Goal: Task Accomplishment & Management: Manage account settings

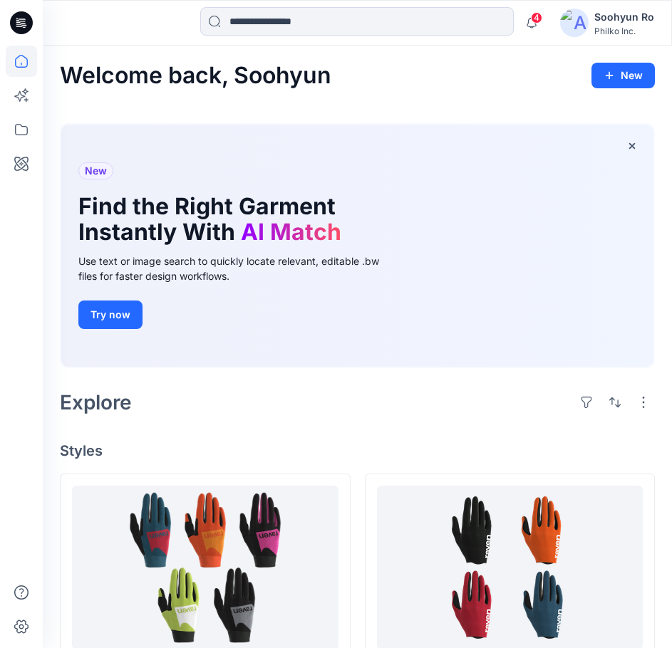
click at [261, 414] on div "Explore" at bounding box center [357, 402] width 595 height 34
click at [538, 20] on span "4" at bounding box center [536, 17] width 11 height 11
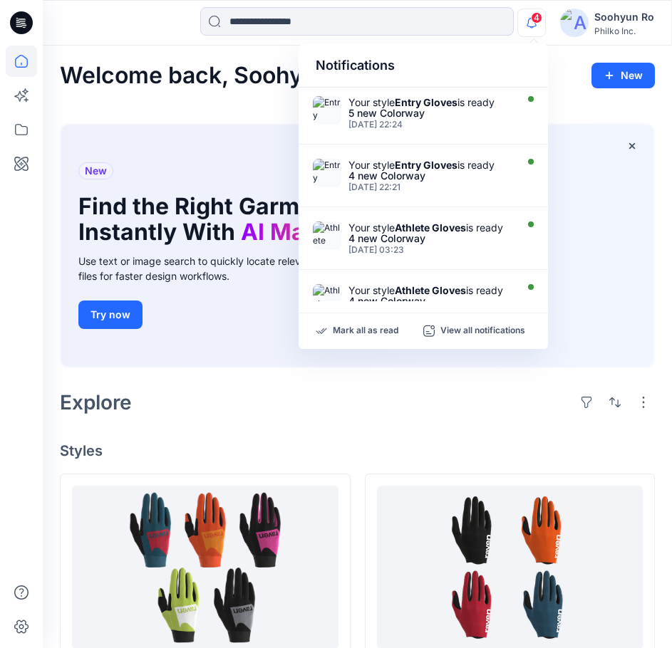
click at [538, 20] on span "4" at bounding box center [536, 17] width 11 height 11
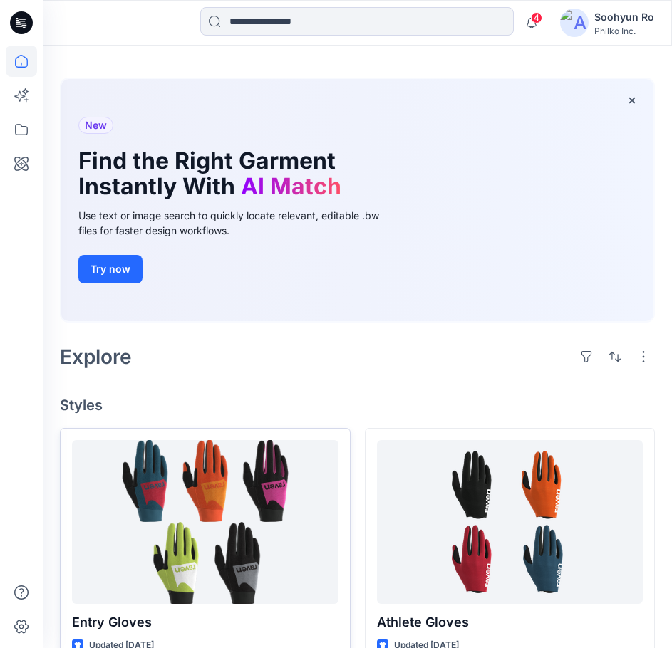
scroll to position [71, 0]
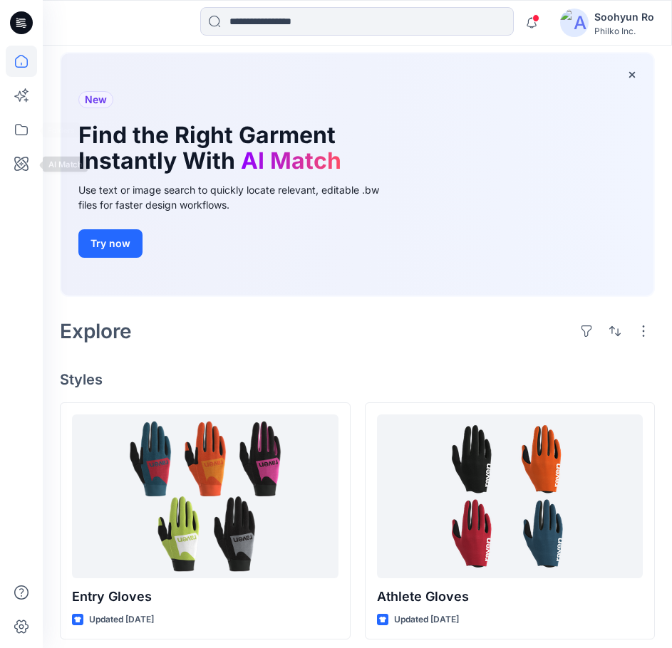
click at [37, 139] on div at bounding box center [21, 324] width 43 height 648
click at [31, 135] on icon at bounding box center [21, 129] width 31 height 31
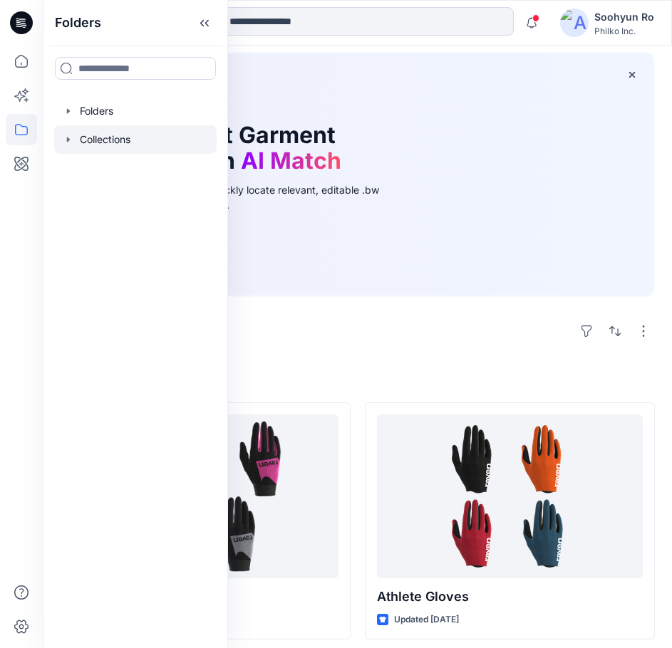
click at [97, 140] on div at bounding box center [135, 139] width 162 height 28
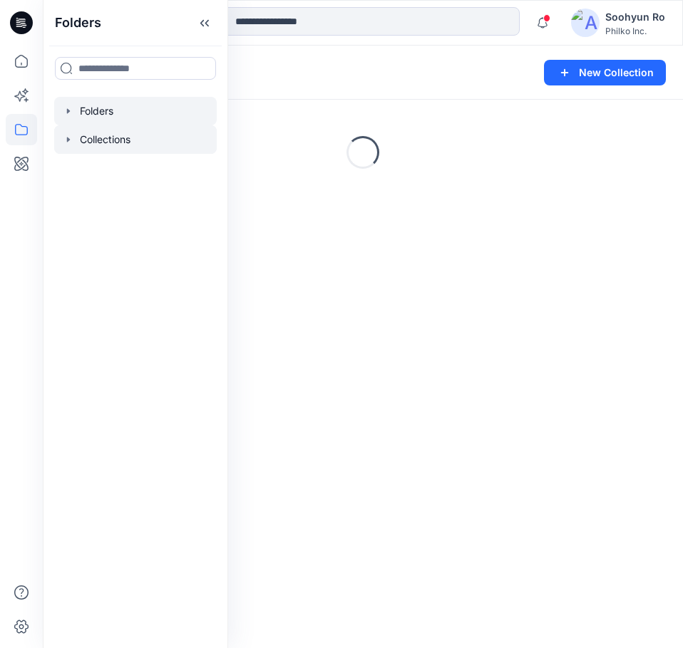
click at [90, 117] on div at bounding box center [135, 111] width 162 height 28
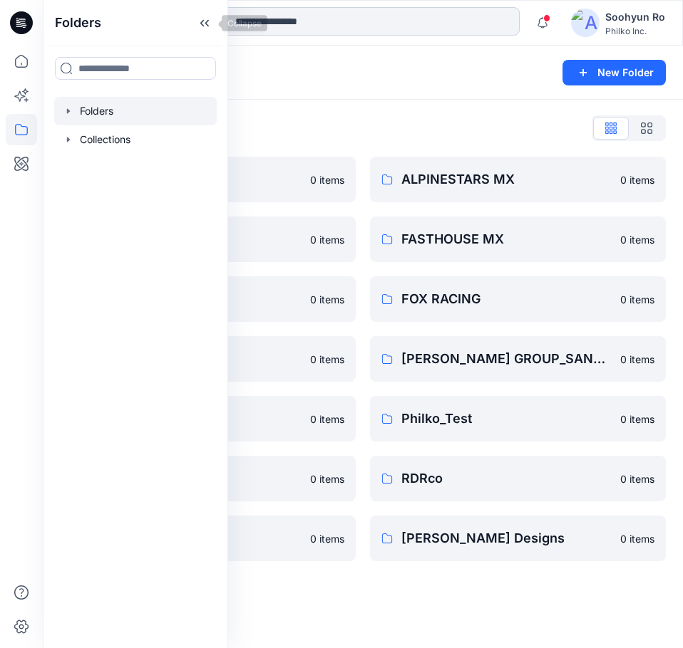
click at [207, 28] on icon at bounding box center [204, 23] width 23 height 24
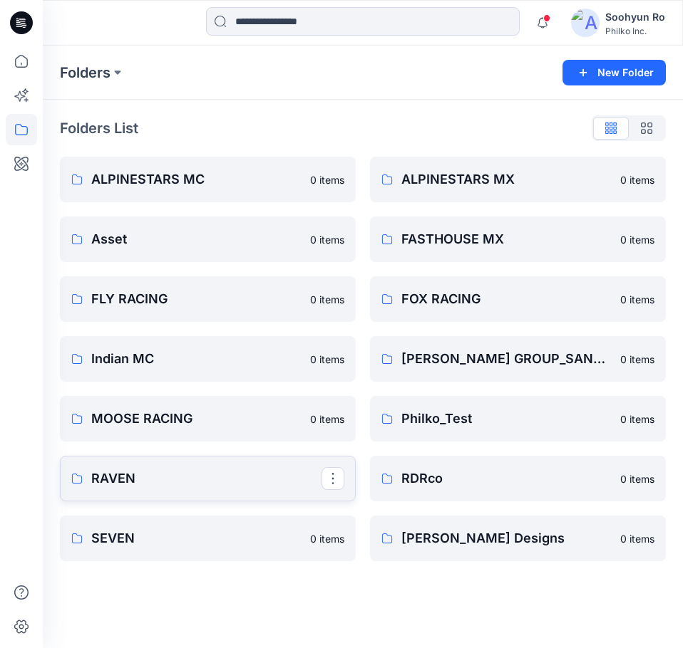
click at [142, 474] on p "RAVEN" at bounding box center [206, 479] width 230 height 20
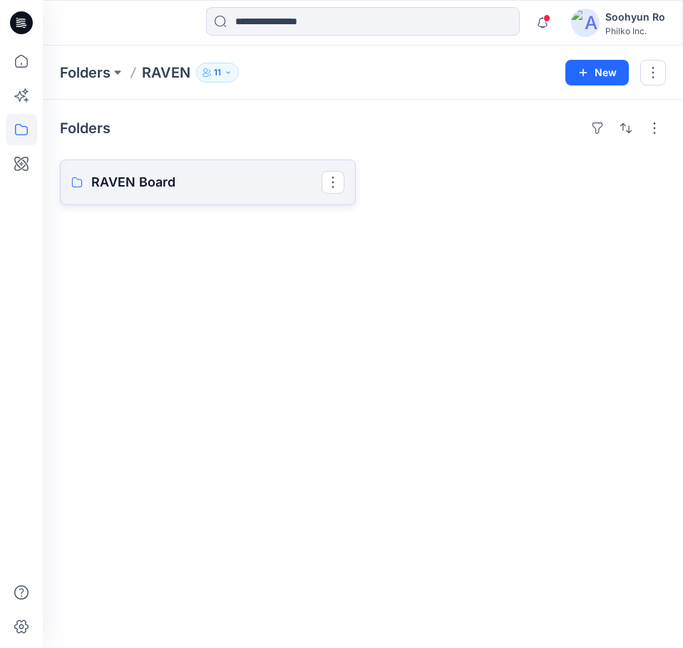
click at [164, 180] on p "RAVEN Board" at bounding box center [206, 182] width 230 height 20
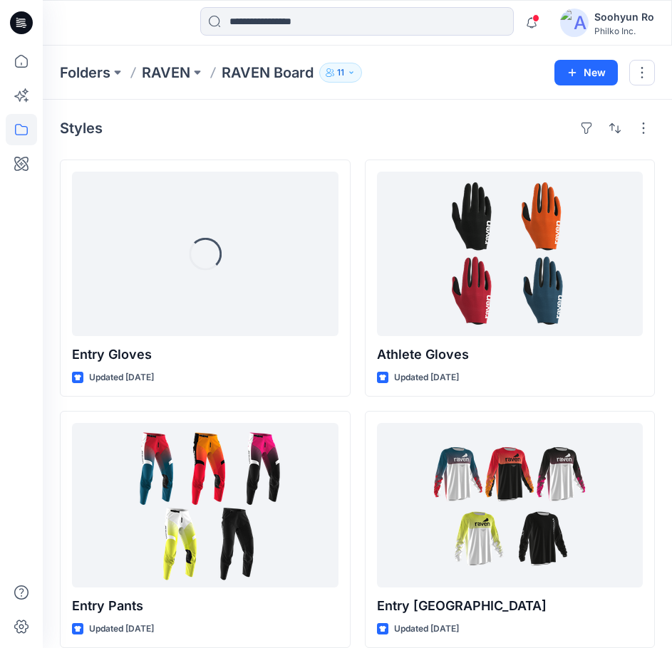
click at [344, 60] on div "Folders RAVEN RAVEN Board 11 New" at bounding box center [357, 73] width 629 height 54
click at [343, 67] on p "11" at bounding box center [340, 73] width 7 height 16
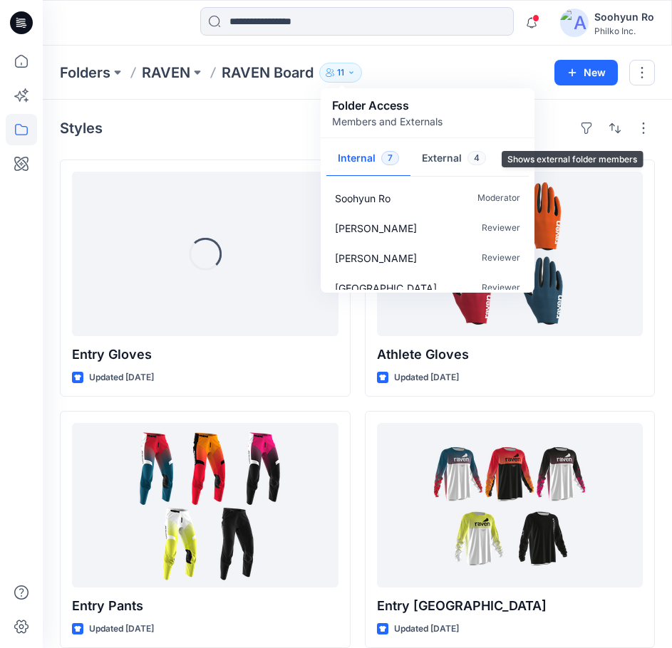
click at [467, 150] on button "External 4" at bounding box center [453, 159] width 87 height 36
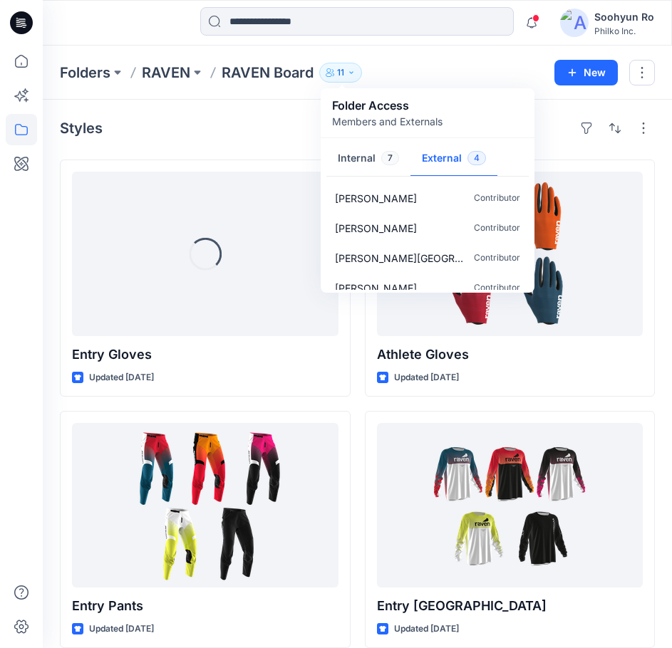
drag, startPoint x: 374, startPoint y: 123, endPoint x: 346, endPoint y: 103, distance: 34.4
click at [374, 122] on p "Members and Externals" at bounding box center [387, 121] width 110 height 15
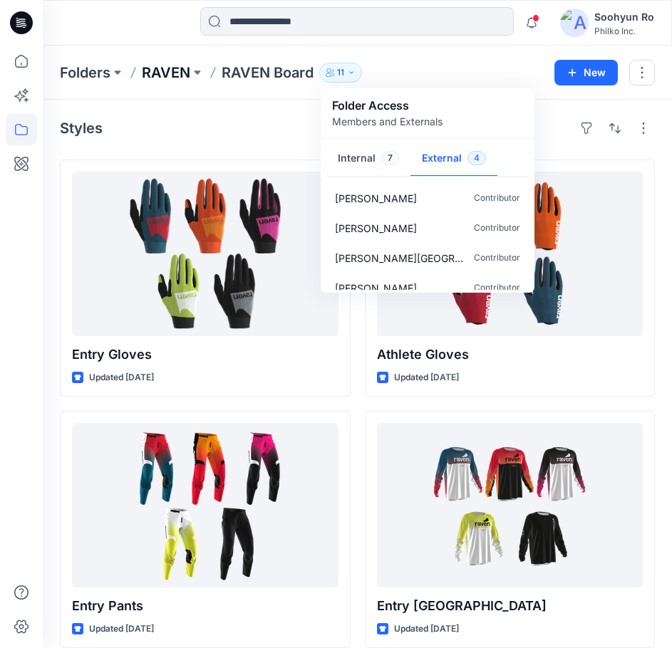
click at [173, 72] on p "RAVEN" at bounding box center [166, 73] width 48 height 20
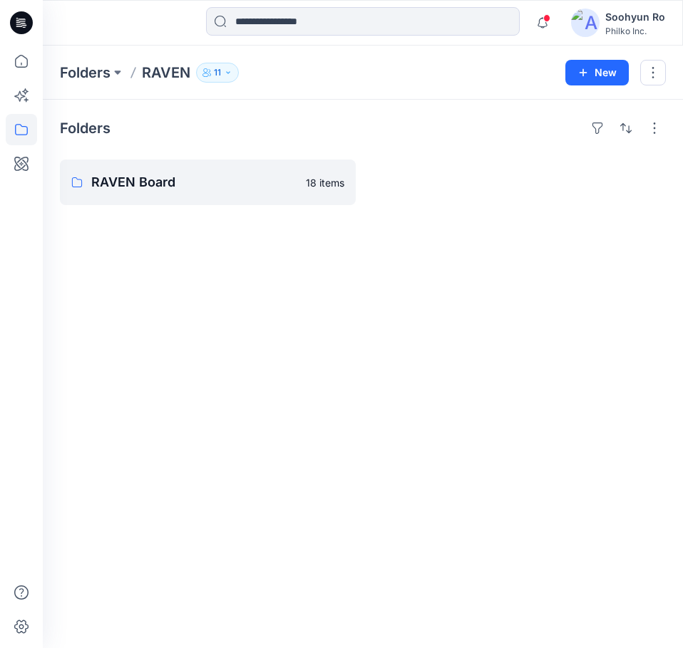
click at [223, 71] on button "11" at bounding box center [217, 73] width 43 height 20
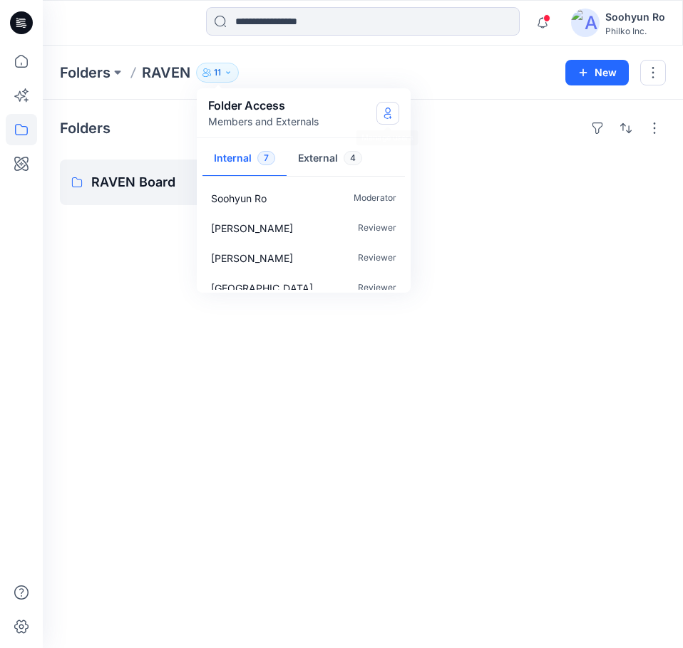
click at [398, 109] on button "Manage Users" at bounding box center [387, 113] width 23 height 23
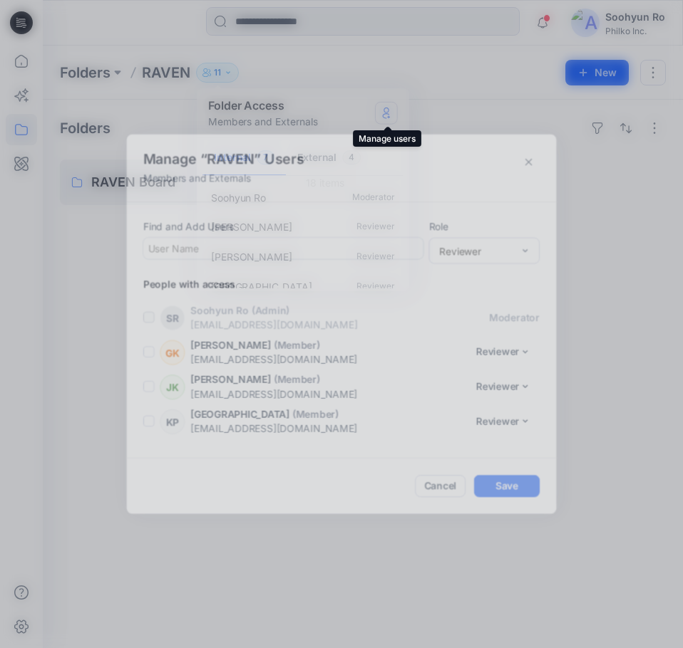
scroll to position [244, 0]
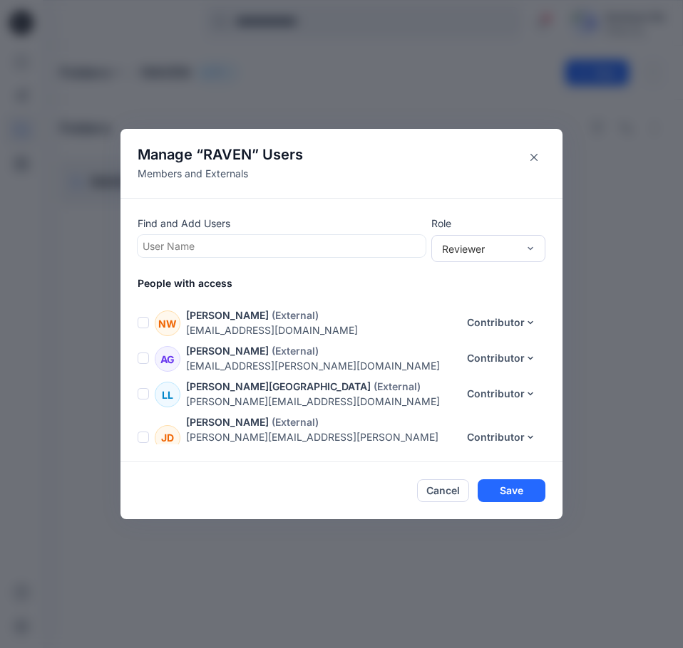
click at [291, 232] on div "Find and Add Users User Name" at bounding box center [282, 236] width 288 height 41
click at [289, 235] on div "User Name" at bounding box center [282, 246] width 288 height 22
type input "*****"
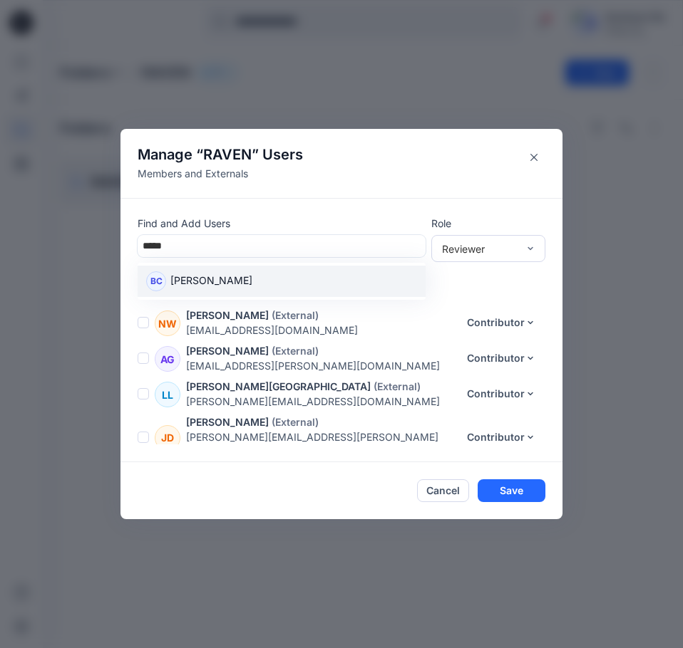
click at [236, 273] on div "BC [PERSON_NAME]" at bounding box center [281, 281] width 271 height 20
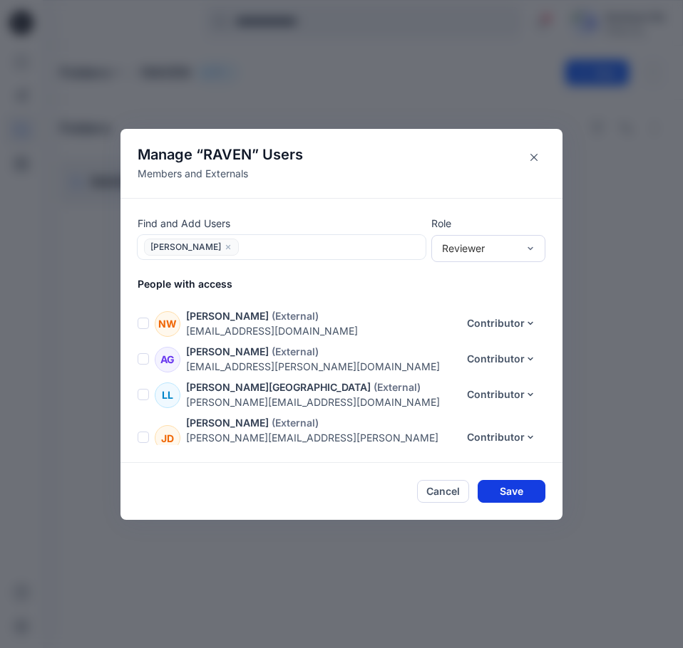
click at [531, 493] on button "Save" at bounding box center [511, 491] width 68 height 23
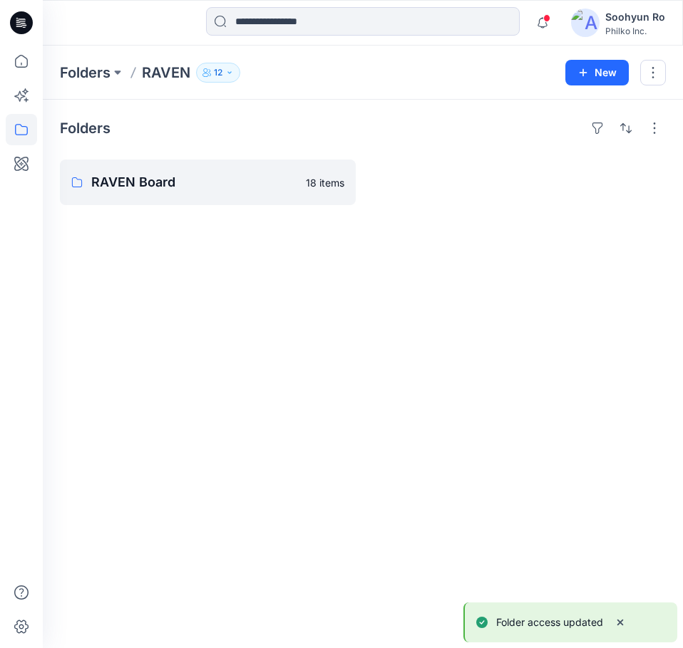
click at [211, 63] on button "12" at bounding box center [218, 73] width 44 height 20
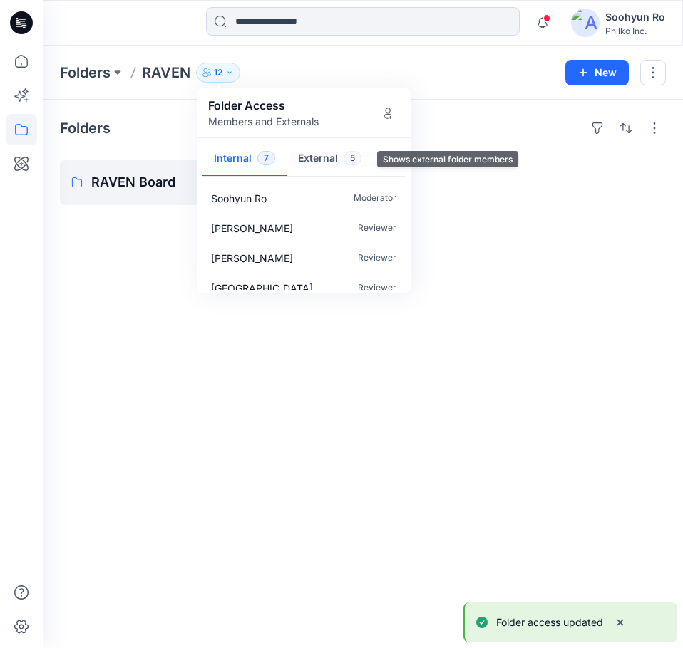
click at [310, 155] on button "External 5" at bounding box center [329, 159] width 86 height 36
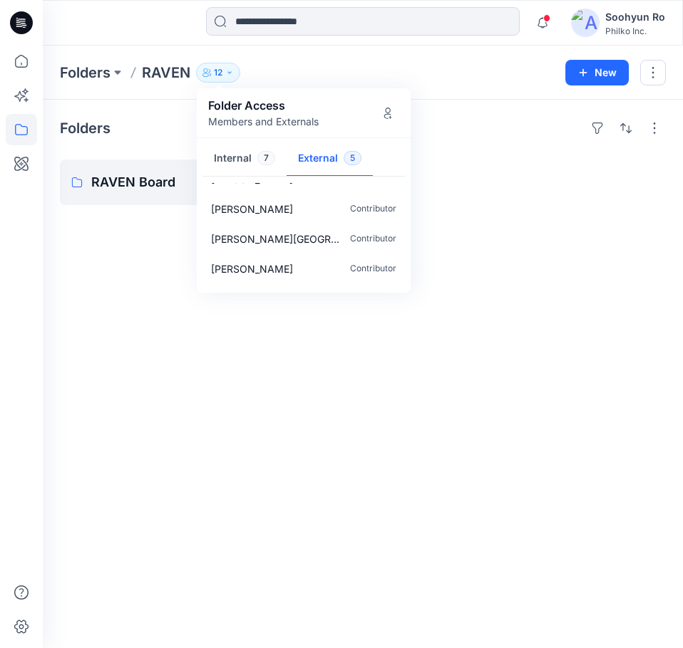
scroll to position [0, 0]
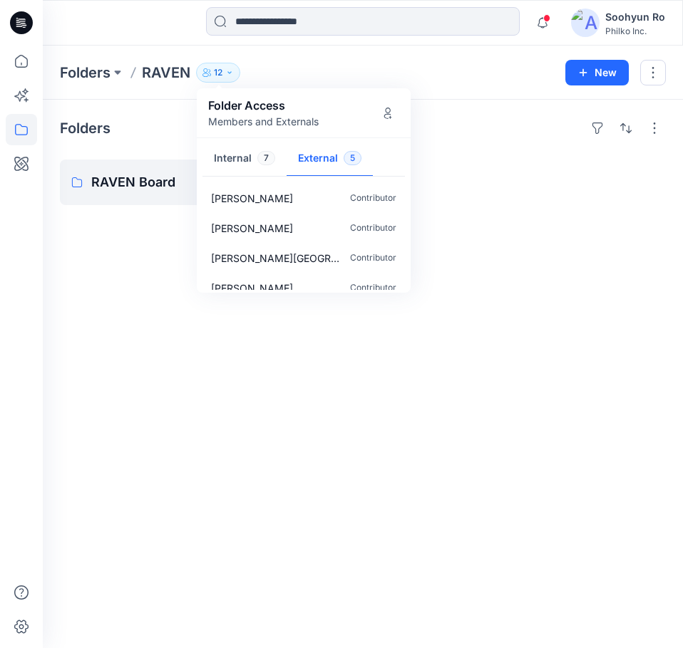
click at [279, 373] on div "Folders RAVEN Board 18 items" at bounding box center [363, 374] width 640 height 549
